Goal: Information Seeking & Learning: Learn about a topic

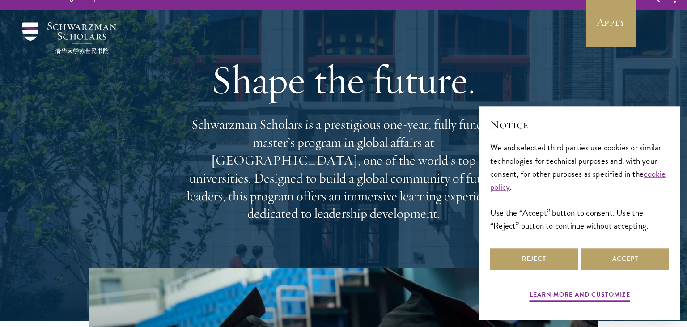
scroll to position [16, 0]
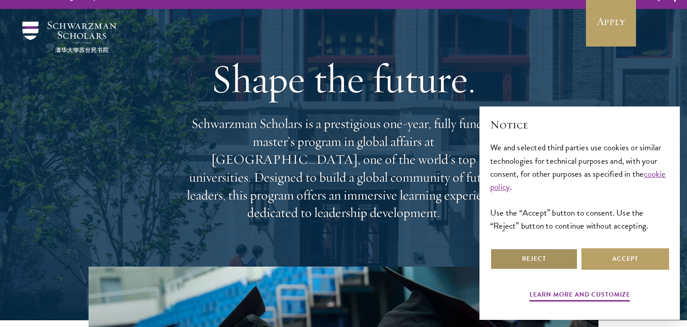
click at [515, 261] on button "Reject" at bounding box center [534, 258] width 88 height 21
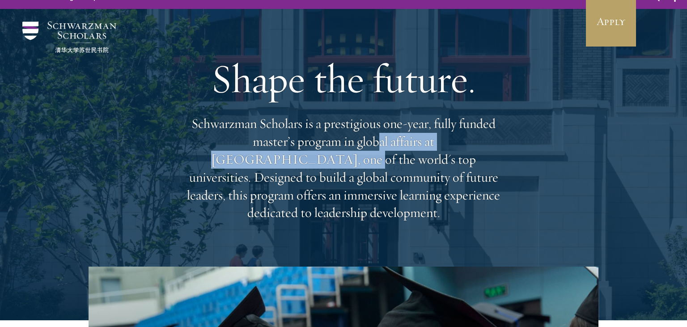
drag, startPoint x: 264, startPoint y: 147, endPoint x: 377, endPoint y: 144, distance: 113.7
click at [377, 144] on p "Schwarzman Scholars is a prestigious one-year, fully funded master’s program in…" at bounding box center [343, 168] width 322 height 107
click at [386, 142] on p "Schwarzman Scholars is a prestigious one-year, fully funded master’s program in…" at bounding box center [343, 168] width 322 height 107
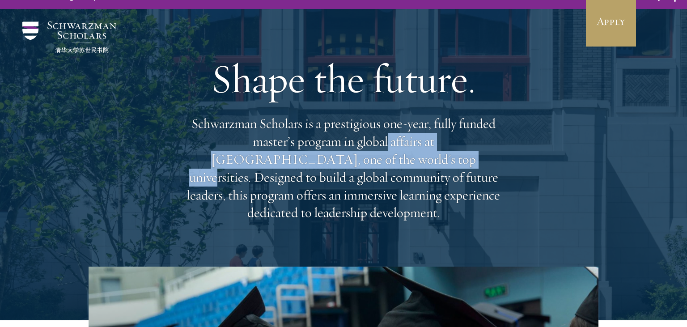
drag, startPoint x: 386, startPoint y: 142, endPoint x: 373, endPoint y: 165, distance: 25.6
click at [373, 165] on p "Schwarzman Scholars is a prestigious one-year, fully funded master’s program in…" at bounding box center [343, 168] width 322 height 107
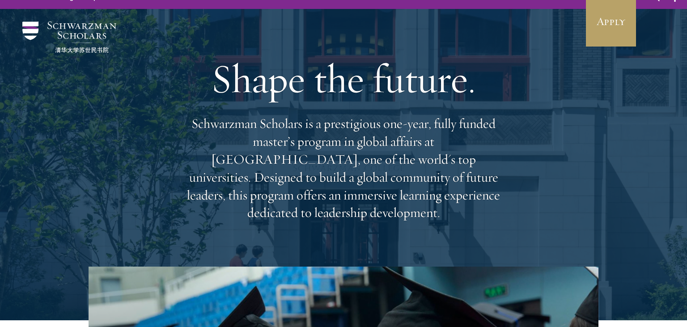
click at [373, 165] on p "Schwarzman Scholars is a prestigious one-year, fully funded master’s program in…" at bounding box center [343, 168] width 322 height 107
drag, startPoint x: 339, startPoint y: 150, endPoint x: 363, endPoint y: 163, distance: 27.4
click at [363, 163] on p "Schwarzman Scholars is a prestigious one-year, fully funded master’s program in…" at bounding box center [343, 168] width 322 height 107
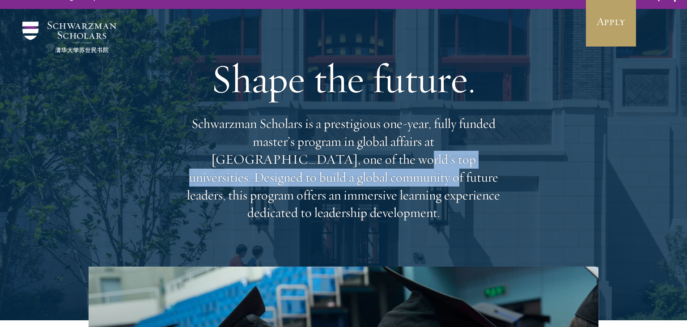
drag, startPoint x: 309, startPoint y: 156, endPoint x: 324, endPoint y: 170, distance: 20.9
click at [324, 170] on p "Schwarzman Scholars is a prestigious one-year, fully funded master’s program in…" at bounding box center [343, 168] width 322 height 107
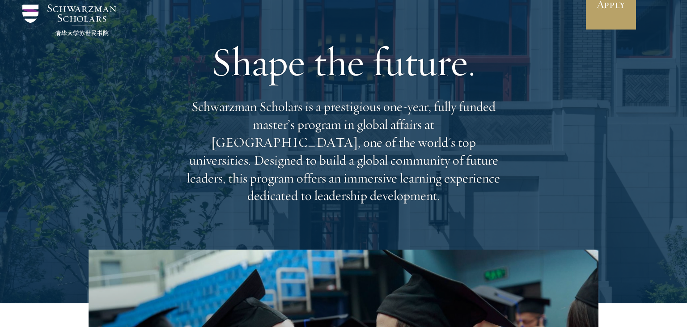
scroll to position [34, 0]
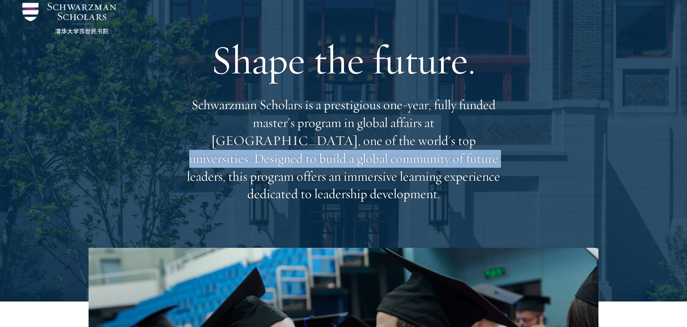
drag, startPoint x: 352, startPoint y: 136, endPoint x: 373, endPoint y: 166, distance: 36.0
click at [373, 166] on p "Schwarzman Scholars is a prestigious one-year, fully funded master’s program in…" at bounding box center [343, 149] width 322 height 107
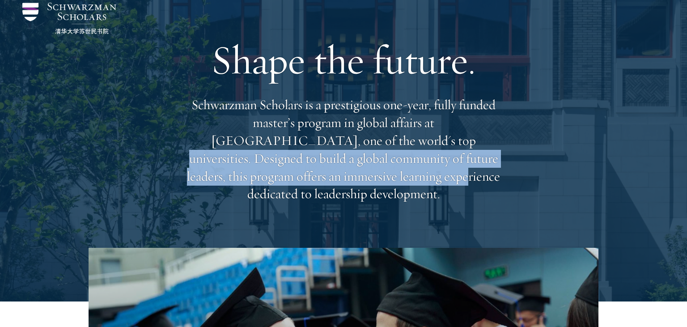
click at [373, 166] on p "Schwarzman Scholars is a prestigious one-year, fully funded master’s program in…" at bounding box center [343, 149] width 322 height 107
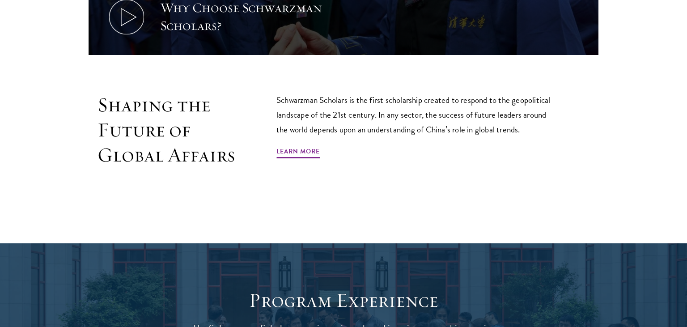
scroll to position [516, 0]
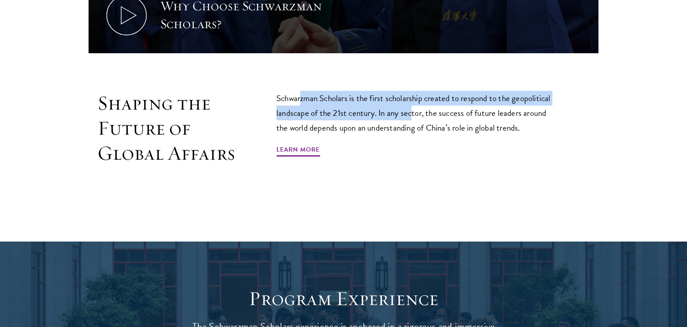
drag, startPoint x: 302, startPoint y: 89, endPoint x: 414, endPoint y: 114, distance: 114.7
click at [414, 114] on p "Schwarzman Scholars is the first scholarship created to respond to the geopolit…" at bounding box center [417, 113] width 282 height 44
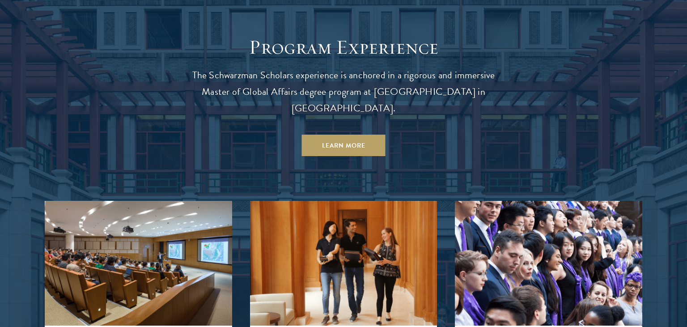
scroll to position [775, 0]
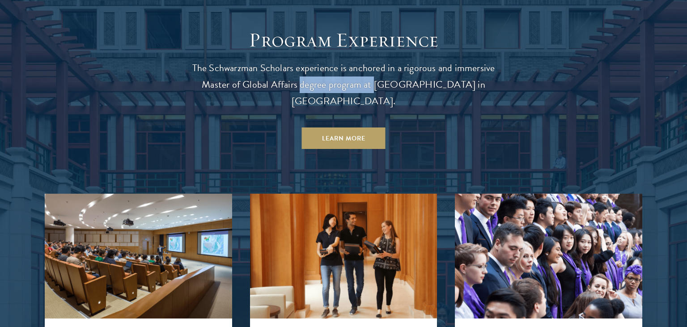
drag, startPoint x: 296, startPoint y: 75, endPoint x: 371, endPoint y: 73, distance: 75.2
click at [371, 73] on p "The Schwarzman Scholars experience is anchored in a rigorous and immersive Mast…" at bounding box center [343, 85] width 322 height 50
click at [396, 74] on p "The Schwarzman Scholars experience is anchored in a rigorous and immersive Mast…" at bounding box center [343, 85] width 322 height 50
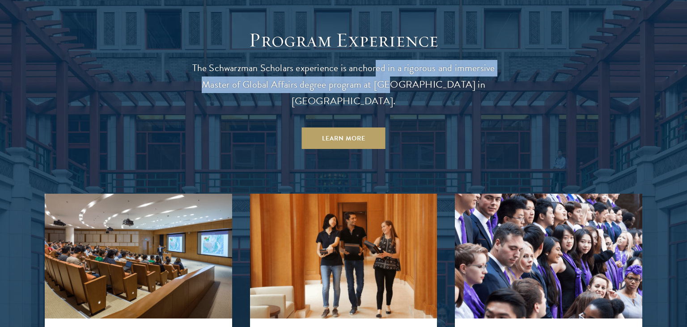
drag, startPoint x: 377, startPoint y: 68, endPoint x: 380, endPoint y: 81, distance: 13.6
click at [380, 81] on p "The Schwarzman Scholars experience is anchored in a rigorous and immersive Mast…" at bounding box center [343, 85] width 322 height 50
drag, startPoint x: 343, startPoint y: 76, endPoint x: 407, endPoint y: 70, distance: 63.8
click at [407, 70] on p "The Schwarzman Scholars experience is anchored in a rigorous and immersive Mast…" at bounding box center [343, 85] width 322 height 50
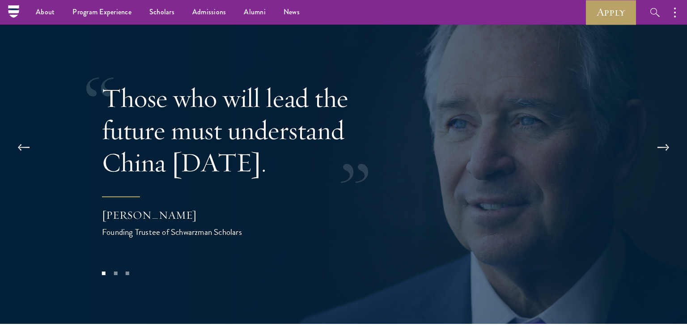
scroll to position [1751, 0]
